Goal: Task Accomplishment & Management: Manage account settings

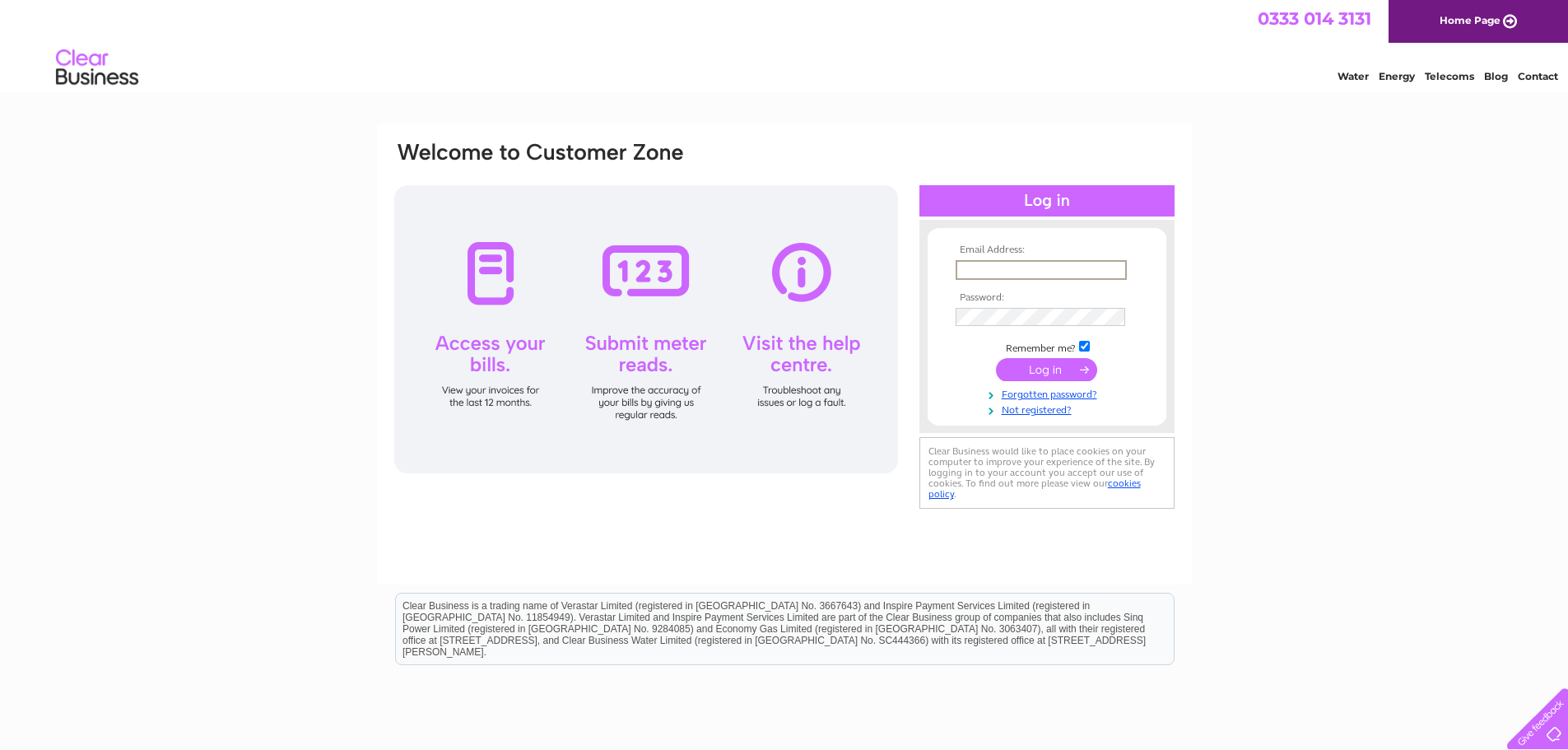
click at [993, 273] on input "text" at bounding box center [1042, 270] width 171 height 20
type input "kcsmotorservices@gmail.com"
click at [996, 358] on input "submit" at bounding box center [1046, 370] width 102 height 23
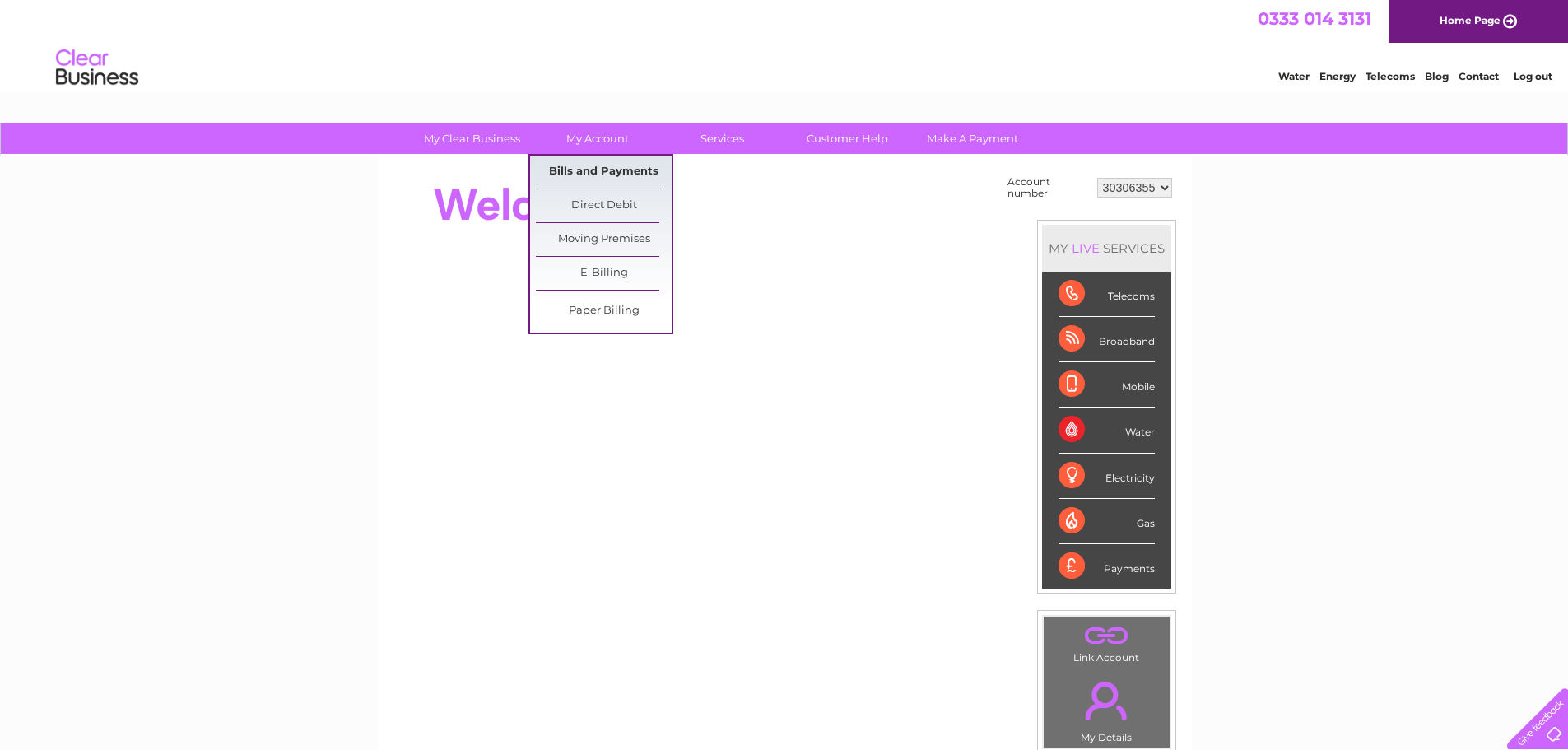
click at [609, 163] on link "Bills and Payments" at bounding box center [603, 172] width 136 height 33
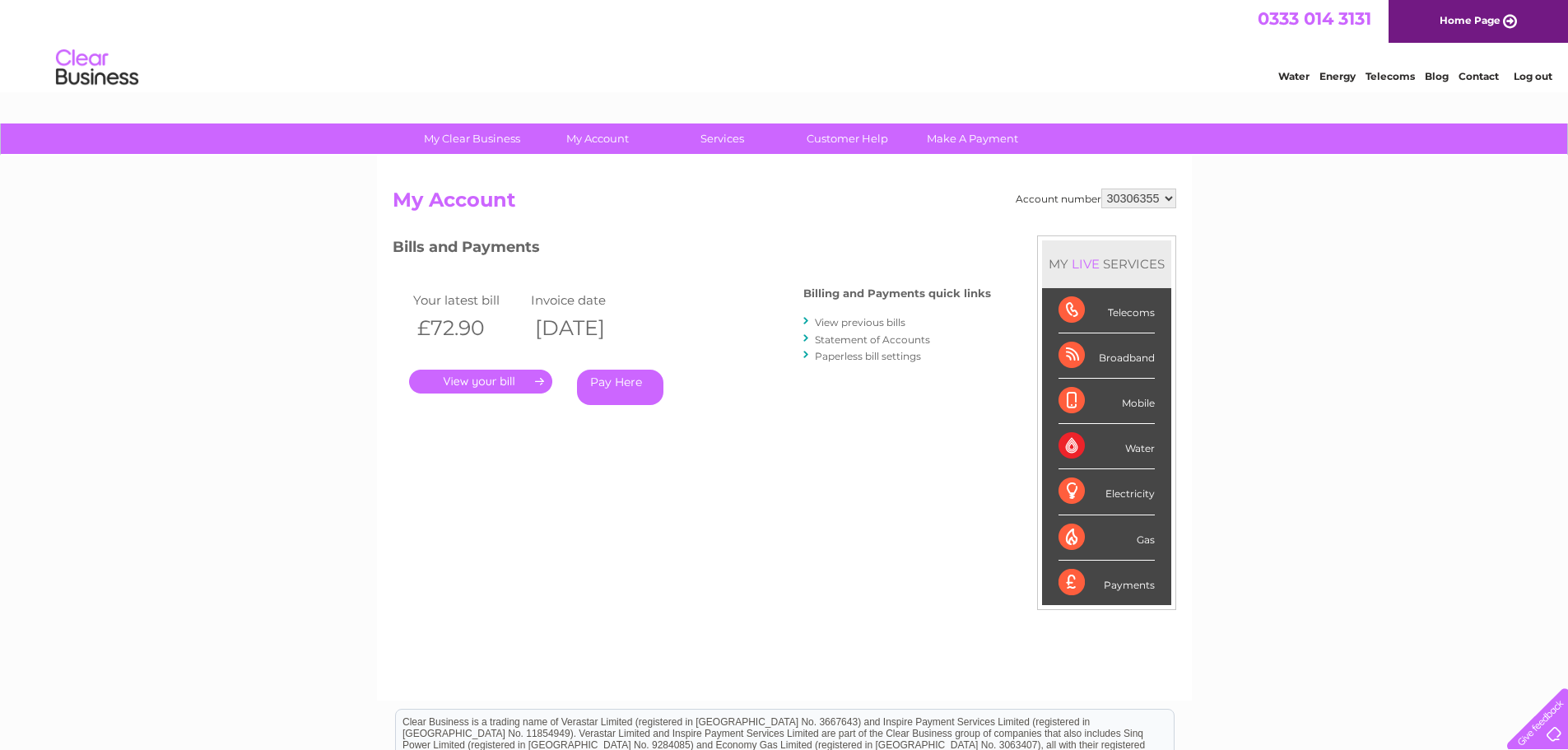
click at [478, 379] on link "." at bounding box center [480, 381] width 143 height 24
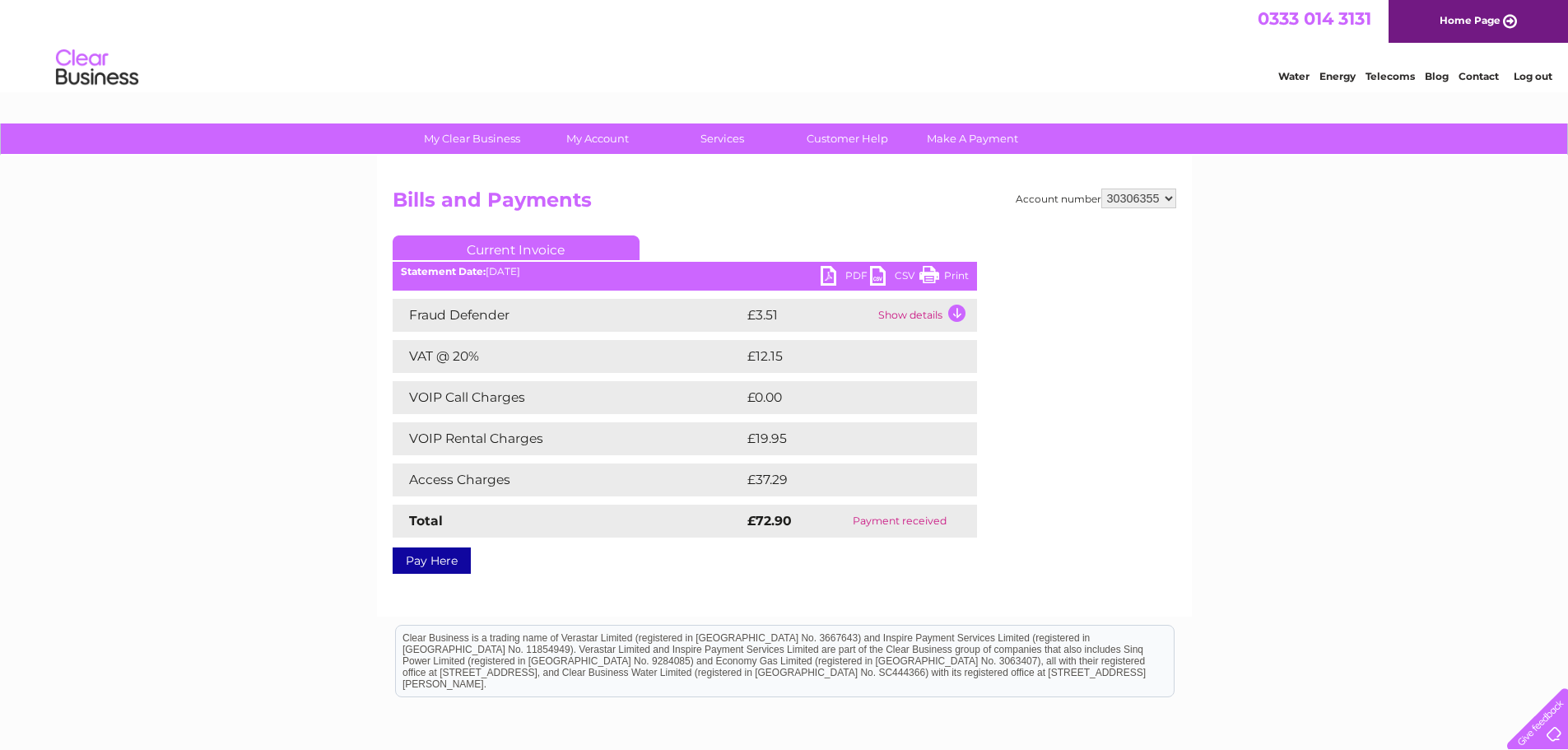
click at [841, 274] on link "PDF" at bounding box center [845, 278] width 49 height 24
